Goal: Navigation & Orientation: Find specific page/section

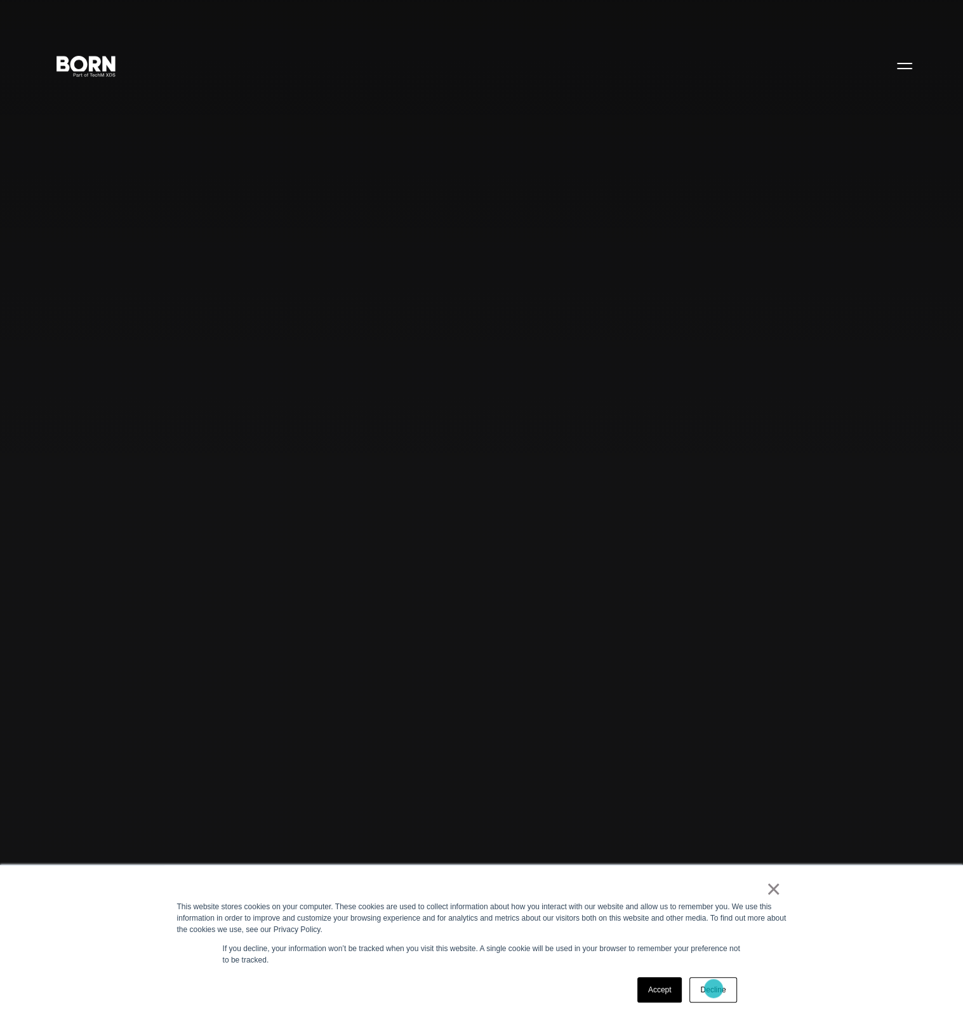
click at [714, 989] on link "Decline" at bounding box center [712, 990] width 47 height 25
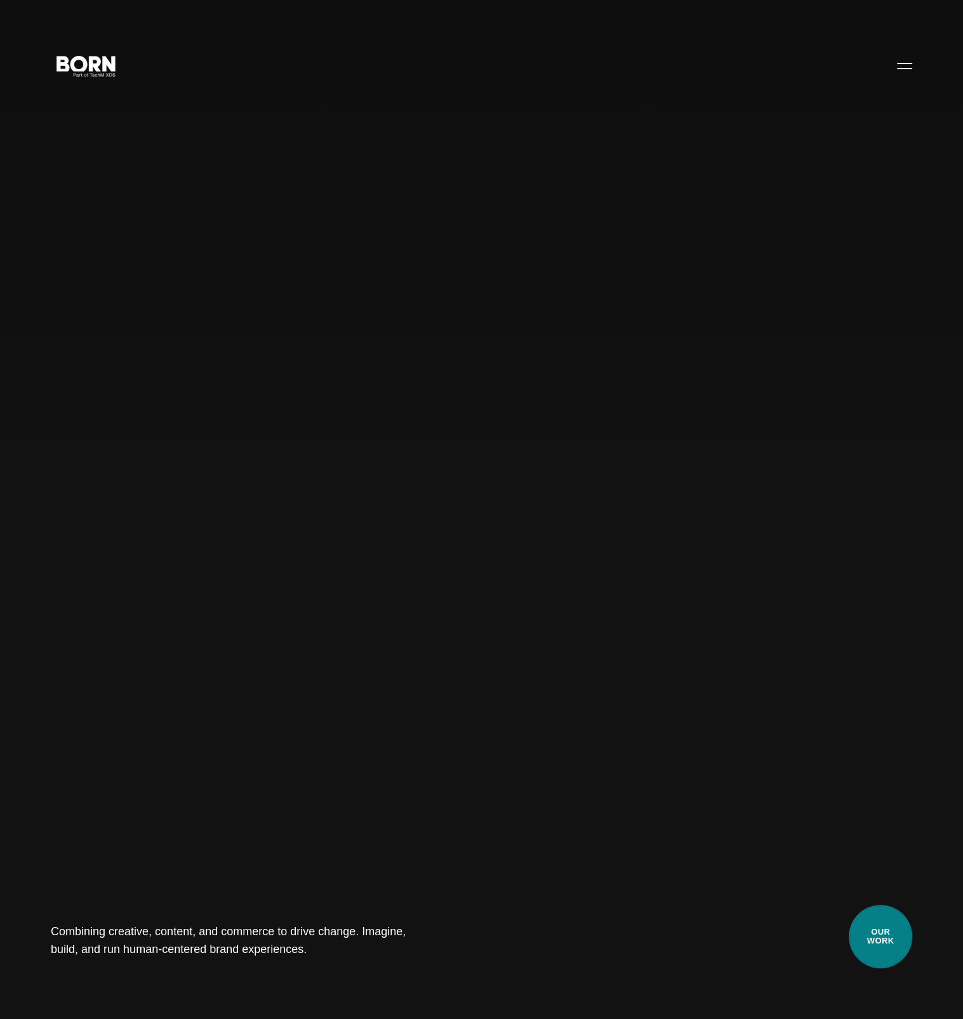
click at [887, 948] on link "Our Work" at bounding box center [880, 936] width 63 height 63
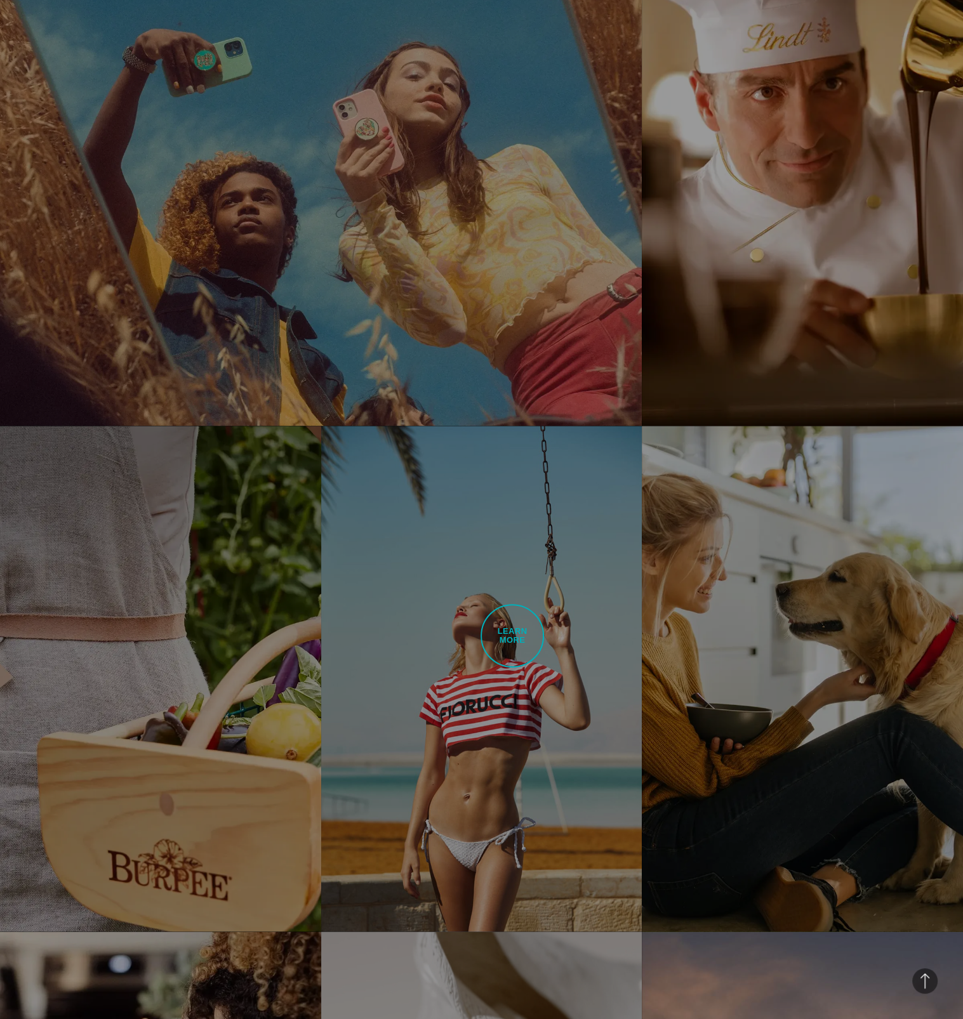
scroll to position [1904, 0]
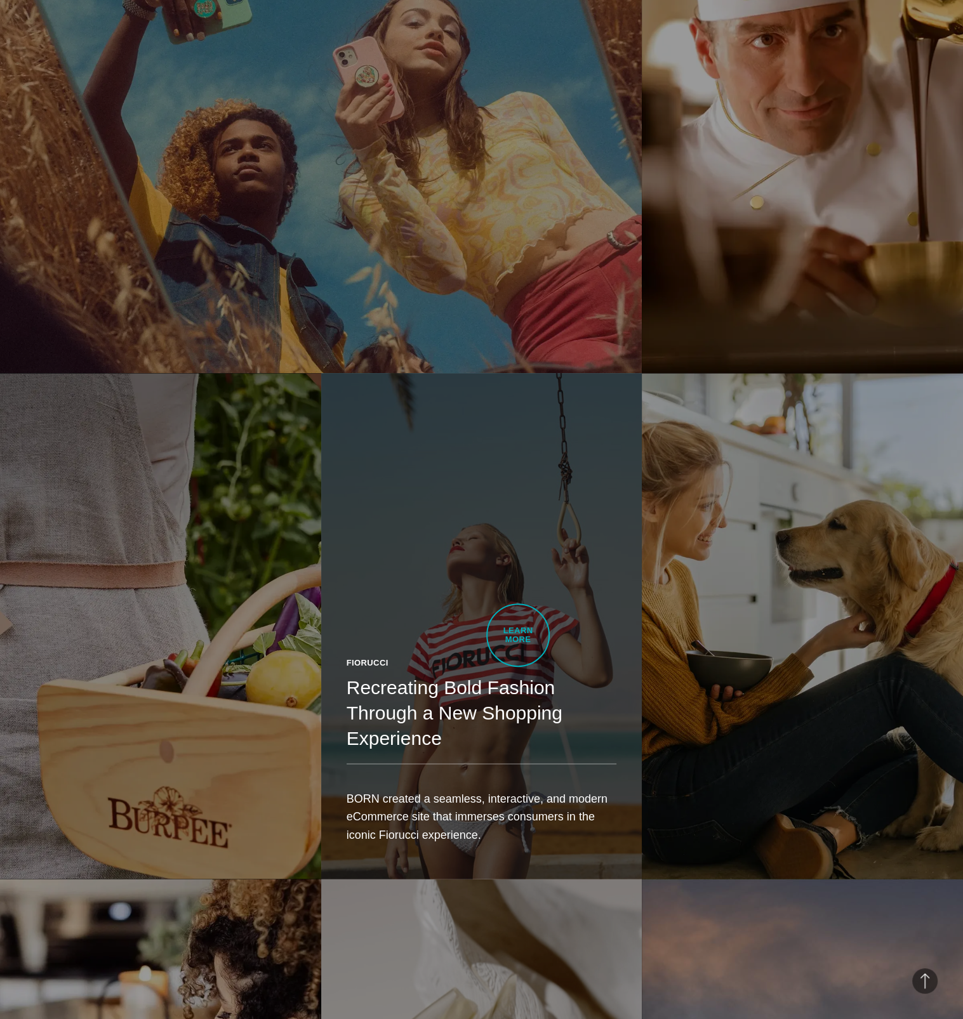
click at [518, 635] on link "Fiorucci Recreating Bold Fashion Through a New Shopping Experience BORN created…" at bounding box center [481, 625] width 321 height 505
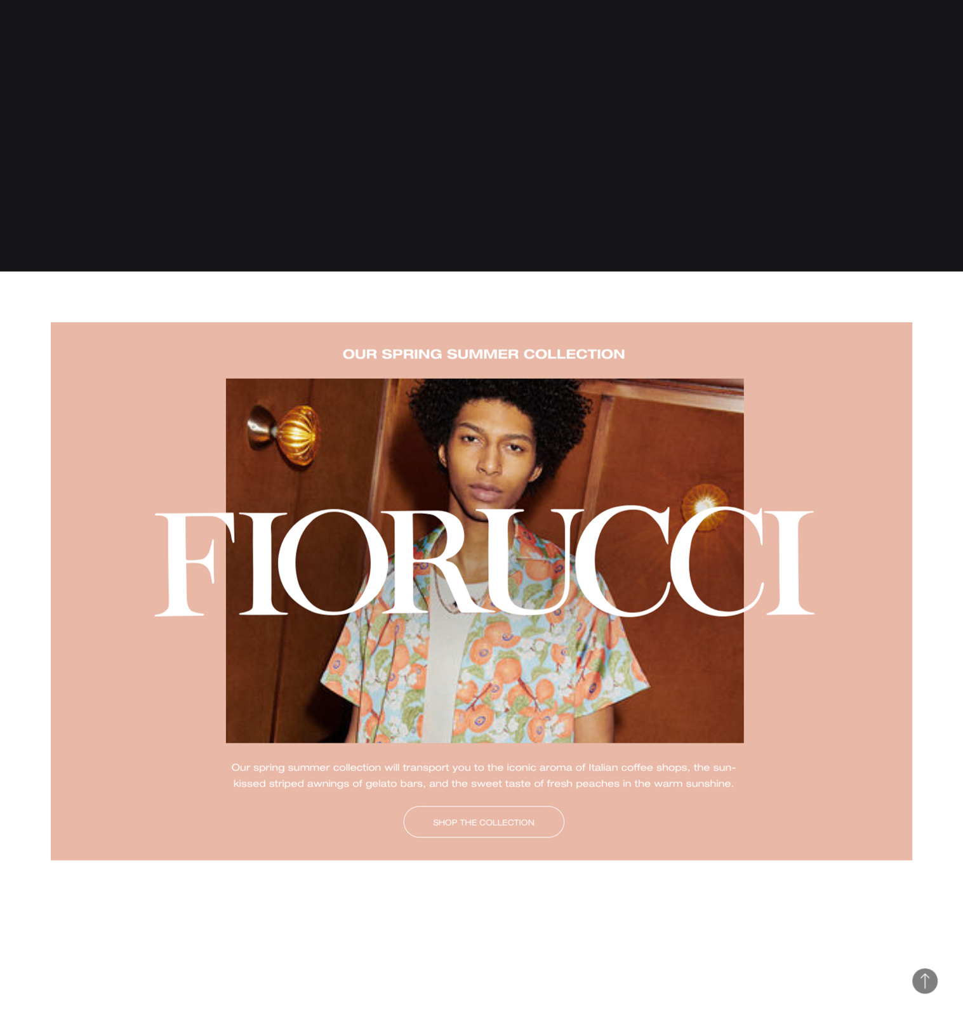
scroll to position [4190, 0]
